Goal: Information Seeking & Learning: Learn about a topic

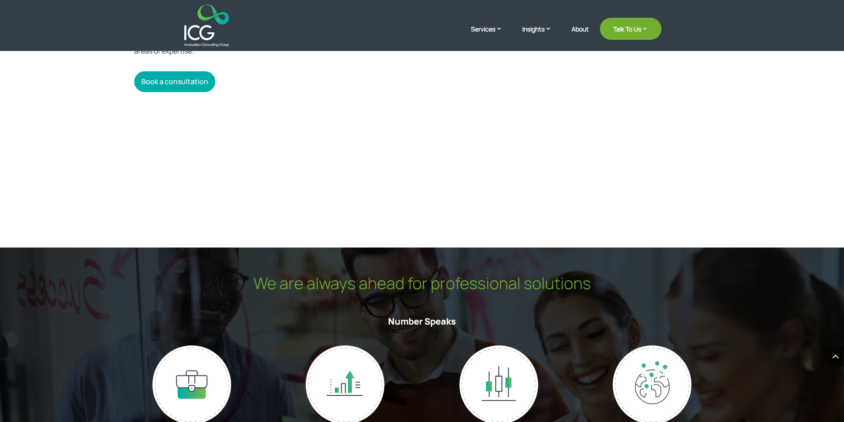
scroll to position [1861, 0]
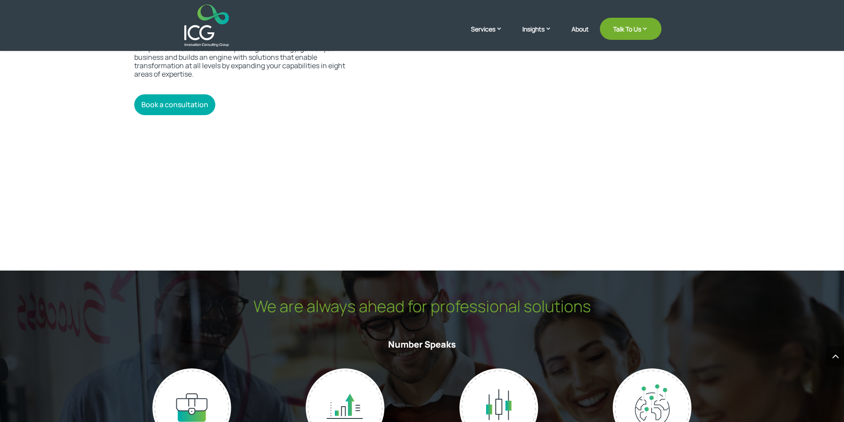
drag, startPoint x: 595, startPoint y: 190, endPoint x: 620, endPoint y: 152, distance: 46.1
drag, startPoint x: 620, startPoint y: 152, endPoint x: 762, endPoint y: 114, distance: 146.6
click at [762, 114] on div "Our capabilities Digital transformation is a journey, not a destination. Our co…" at bounding box center [422, 105] width 844 height 332
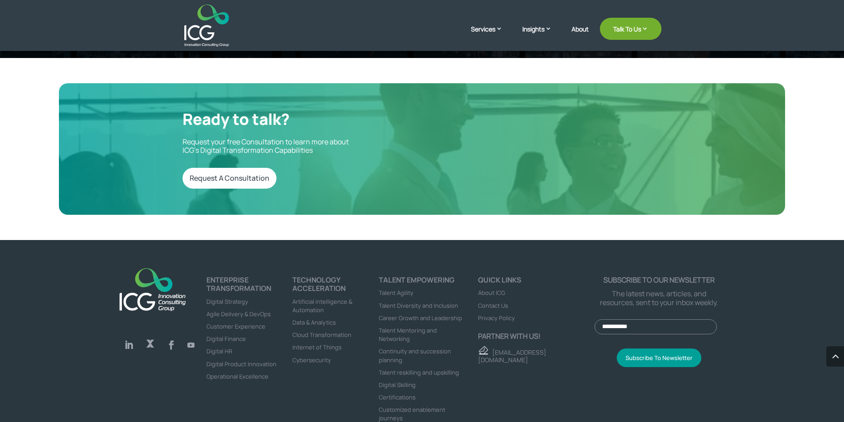
scroll to position [2962, 0]
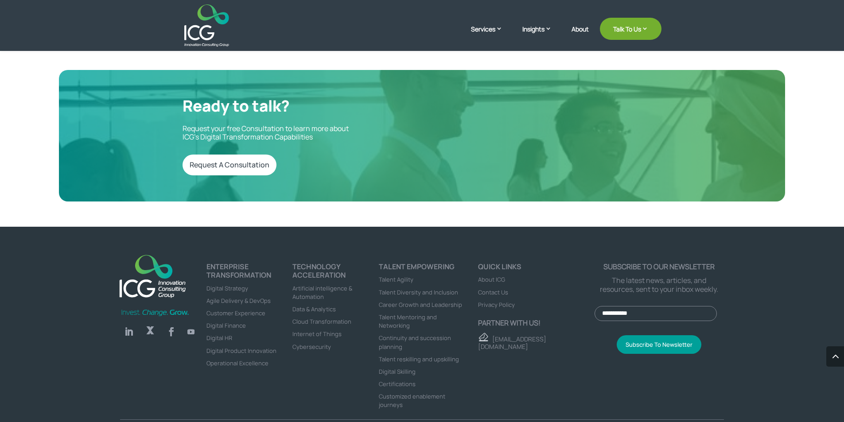
click at [188, 325] on link "Follow" at bounding box center [191, 332] width 14 height 14
click at [173, 323] on link "Follow" at bounding box center [172, 332] width 18 height 18
click at [152, 323] on link "Follow" at bounding box center [150, 332] width 18 height 18
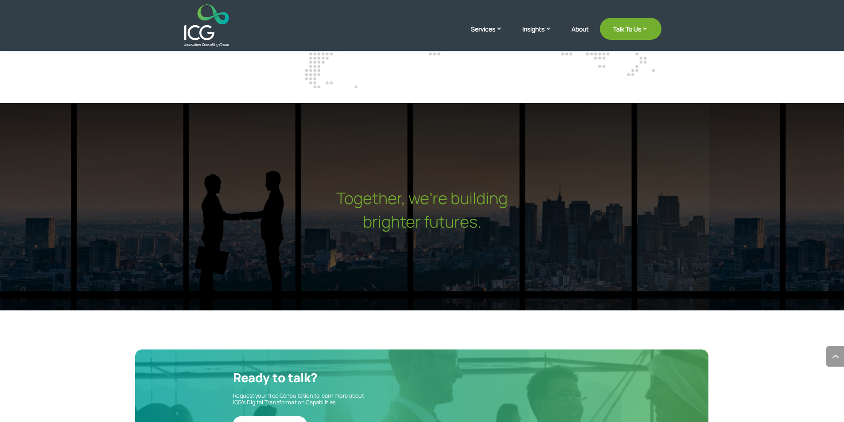
scroll to position [2652, 0]
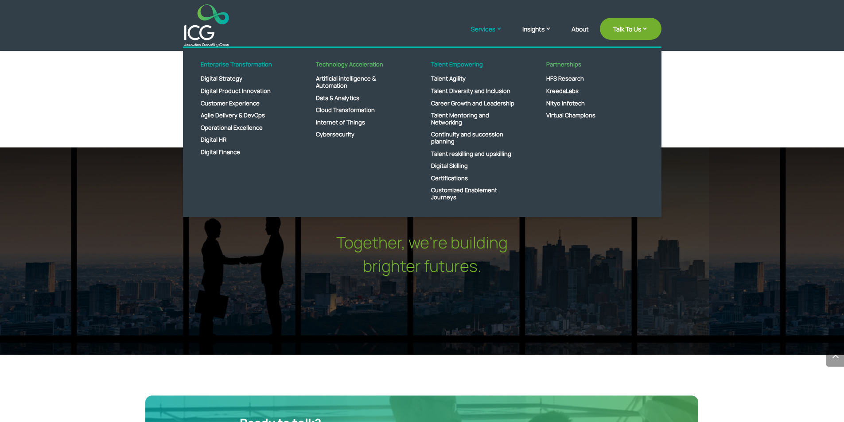
click at [493, 31] on link "Services" at bounding box center [491, 35] width 40 height 22
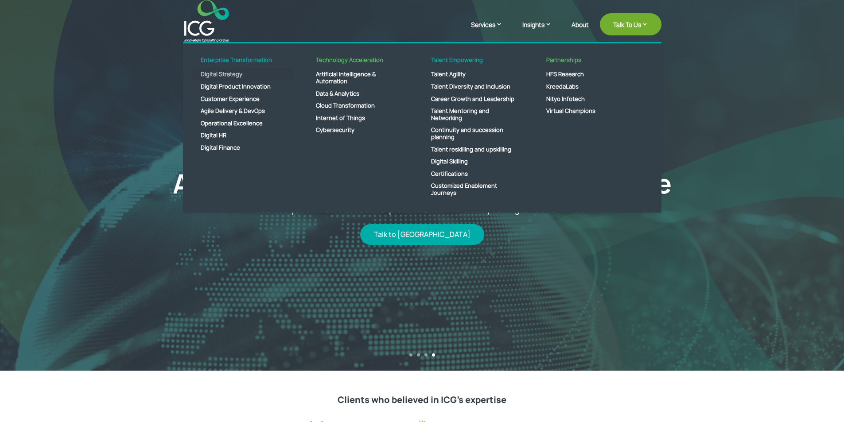
click at [226, 73] on link "Digital Strategy" at bounding box center [243, 74] width 102 height 12
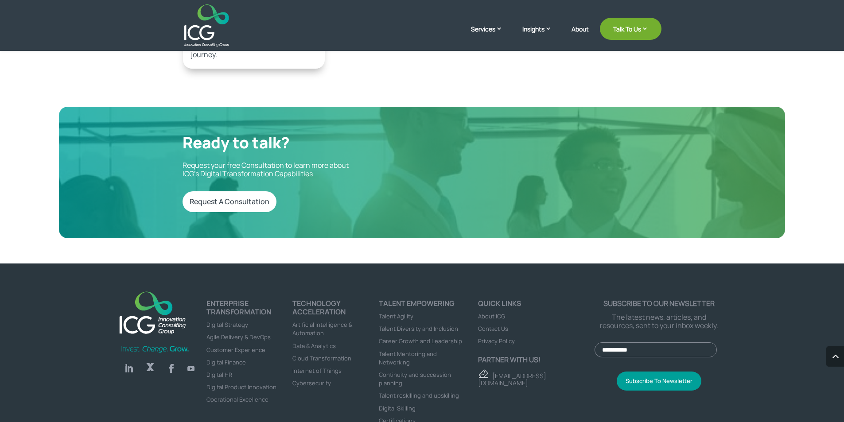
scroll to position [2277, 0]
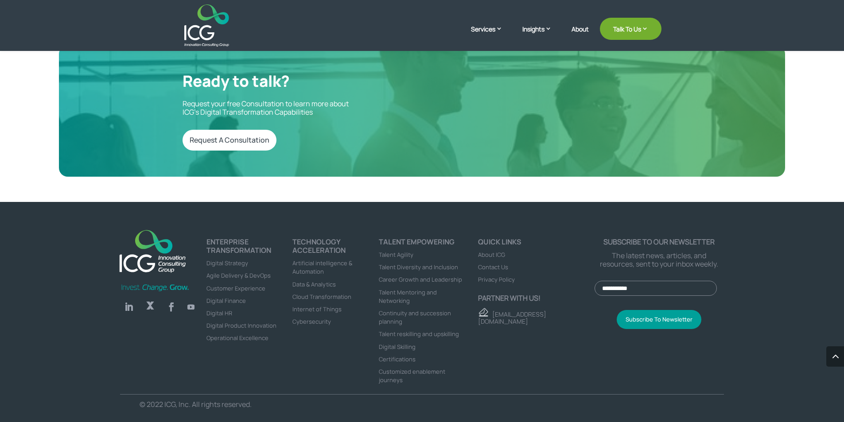
click at [409, 362] on span "Certifications" at bounding box center [397, 359] width 37 height 8
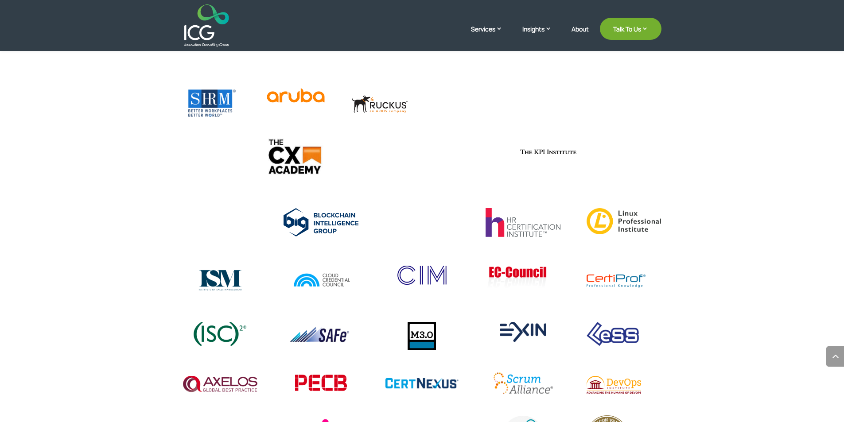
scroll to position [1542, 0]
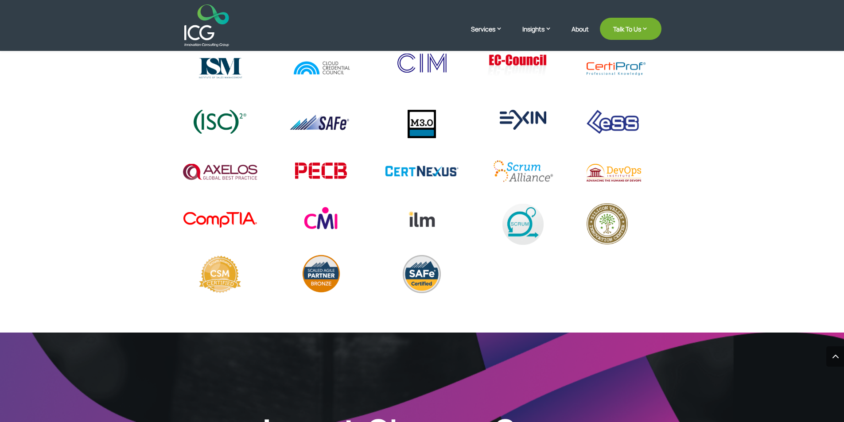
click at [760, 192] on div at bounding box center [422, 93] width 844 height 479
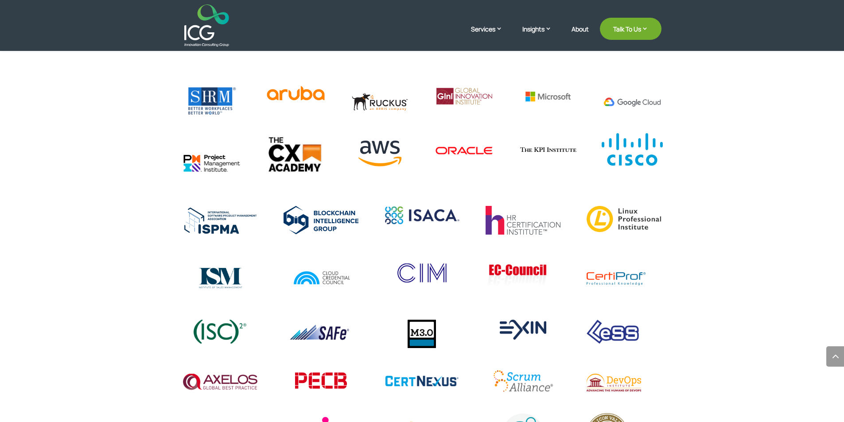
scroll to position [1329, 0]
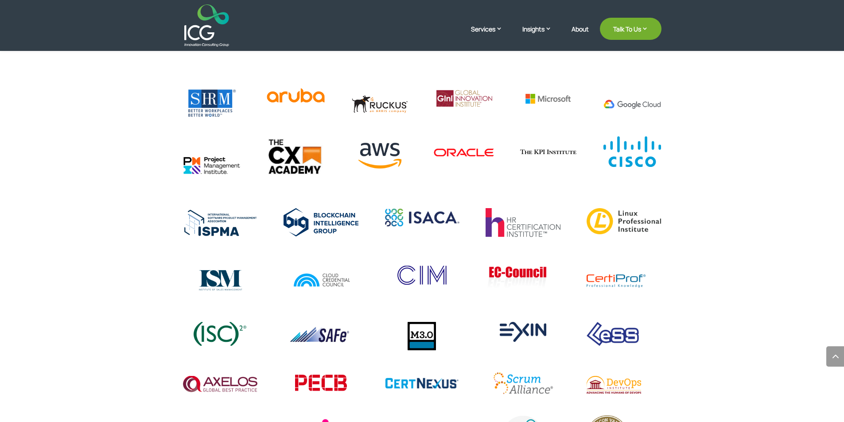
click at [485, 150] on img at bounding box center [463, 153] width 61 height 35
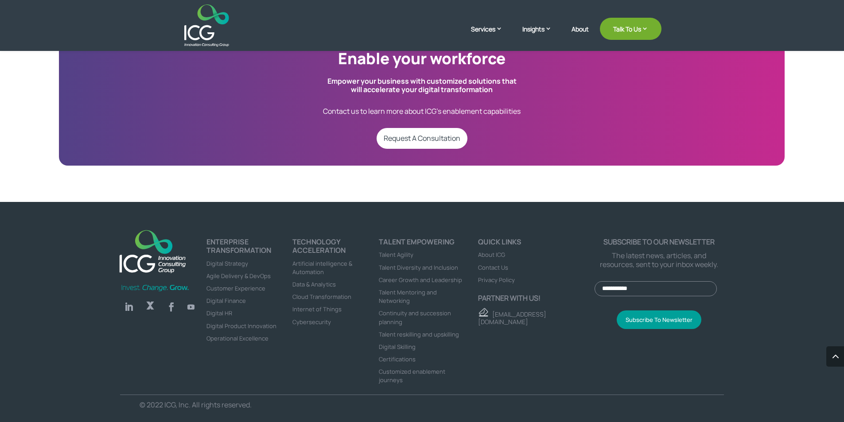
scroll to position [2050, 0]
